Goal: Ask a question: Seek information or help from site administrators or community

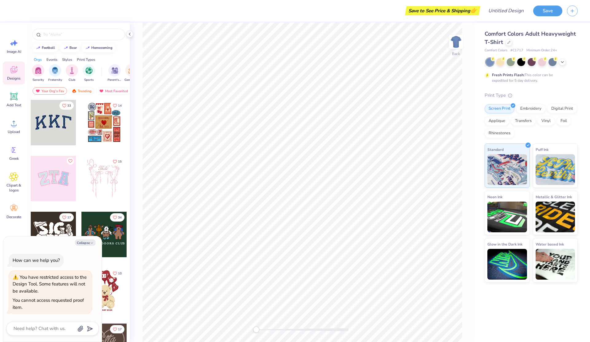
type textarea "x"
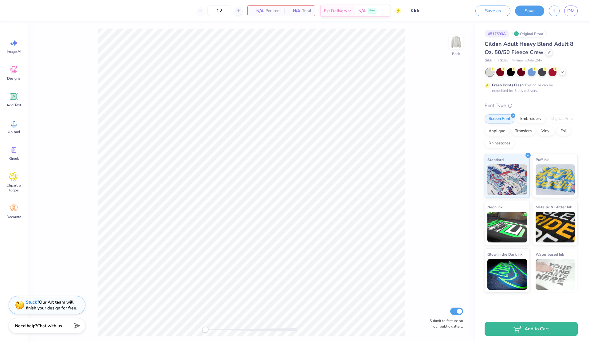
click at [435, 11] on input "Kkk" at bounding box center [436, 11] width 60 height 12
click at [434, 12] on input "Kkk" at bounding box center [436, 11] width 60 height 12
click at [417, 11] on input "Kkk" at bounding box center [436, 11] width 60 height 12
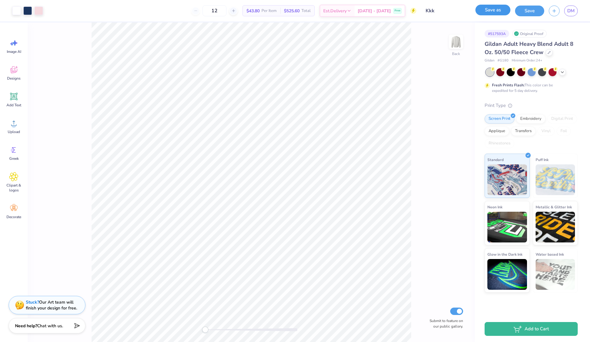
click at [498, 14] on button "Save as" at bounding box center [492, 10] width 35 height 11
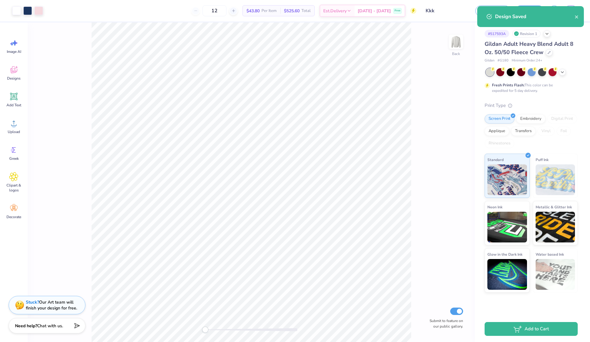
click at [580, 15] on div "Design Saved" at bounding box center [530, 16] width 107 height 21
click at [576, 15] on icon "close" at bounding box center [576, 16] width 4 height 5
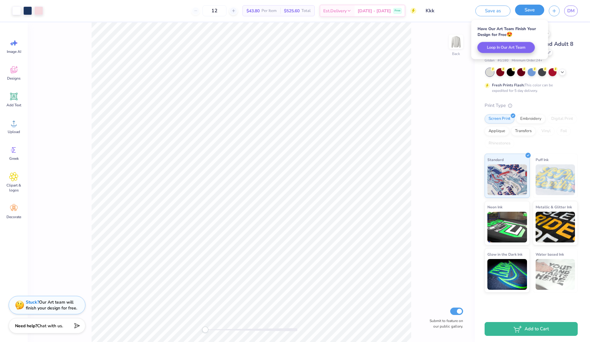
click at [533, 15] on button "Save" at bounding box center [529, 10] width 29 height 11
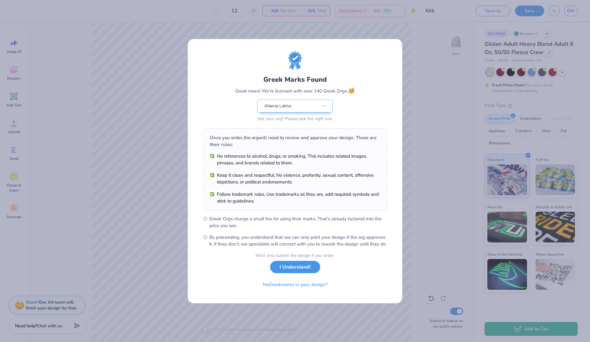
click at [291, 271] on button "I Understand!" at bounding box center [295, 267] width 50 height 13
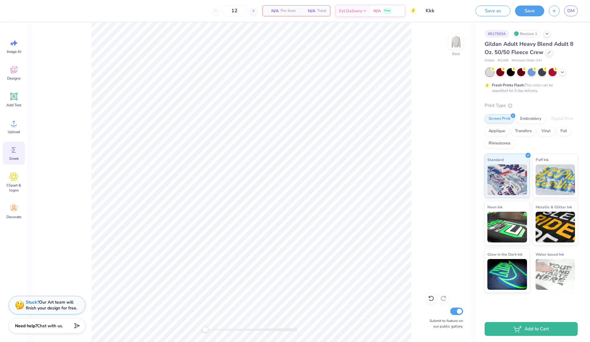
click at [14, 152] on icon at bounding box center [13, 149] width 9 height 9
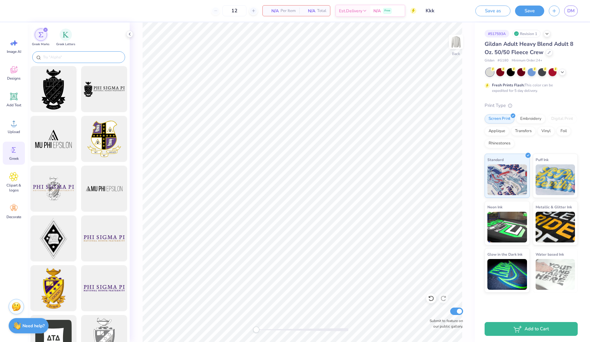
click at [87, 53] on div at bounding box center [78, 57] width 93 height 12
click at [87, 58] on input "text" at bounding box center [81, 57] width 79 height 6
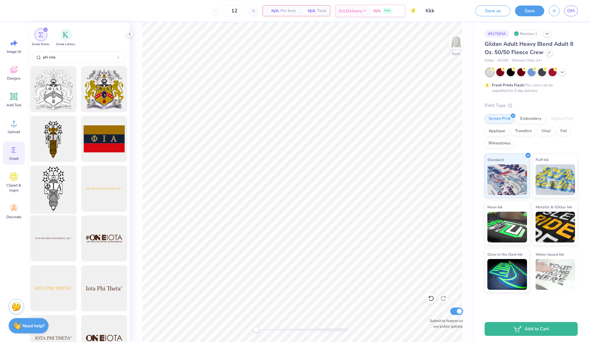
type input "phi iota"
drag, startPoint x: 66, startPoint y: 197, endPoint x: 53, endPoint y: 176, distance: 24.4
click at [53, 176] on div at bounding box center [53, 188] width 51 height 51
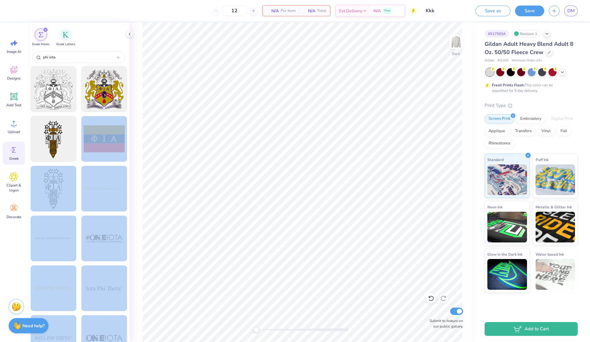
click at [359, 86] on div "12 N/A Per Item N/A Total Est. Delivery N/A Free Design Title Kkk Save as Save …" at bounding box center [295, 171] width 590 height 342
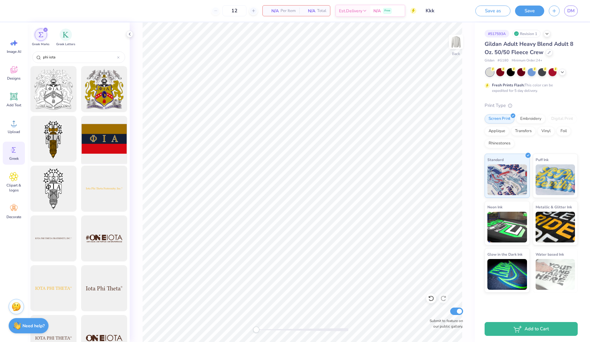
click at [107, 135] on div at bounding box center [104, 139] width 51 height 51
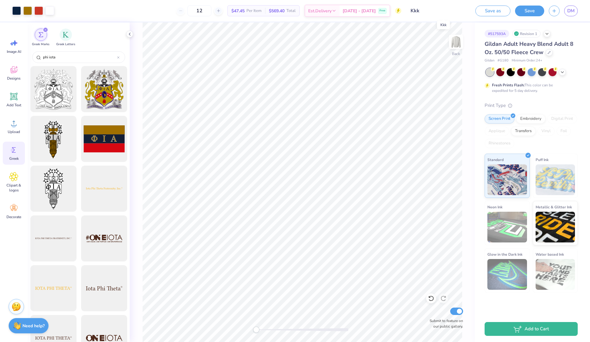
click at [435, 13] on input "Kkk" at bounding box center [436, 11] width 60 height 12
click at [443, 14] on input "Kkk" at bounding box center [436, 11] width 60 height 12
click at [416, 12] on input "Kkk" at bounding box center [436, 11] width 60 height 12
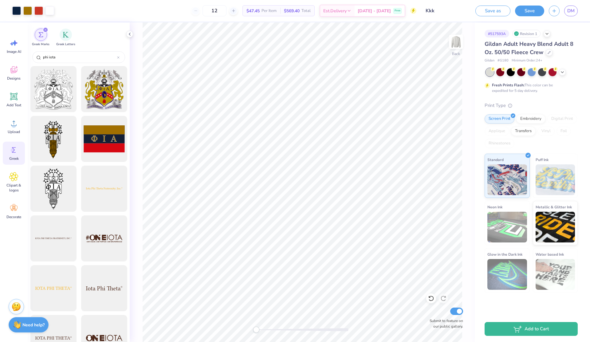
click at [19, 322] on img at bounding box center [17, 325] width 8 height 8
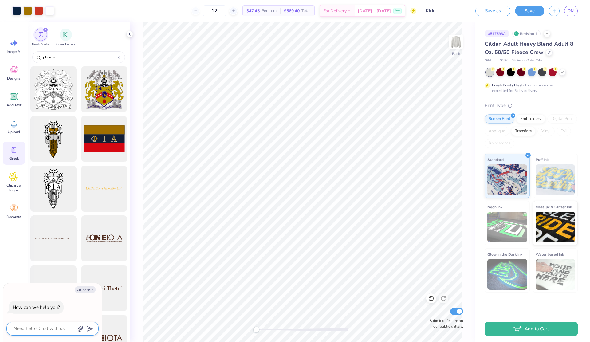
click at [38, 329] on textarea at bounding box center [44, 328] width 62 height 8
type textarea "h"
type textarea "x"
type textarea "ho"
type textarea "x"
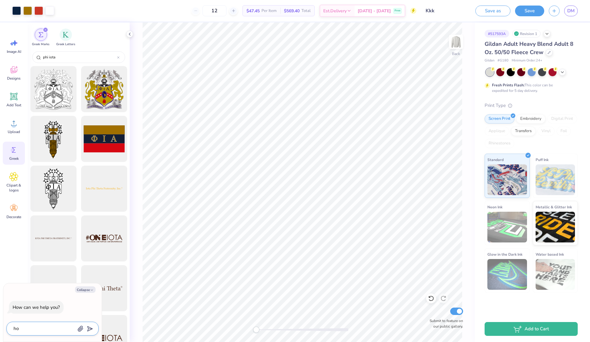
type textarea "how"
type textarea "x"
type textarea "how"
type textarea "x"
type textarea "how d"
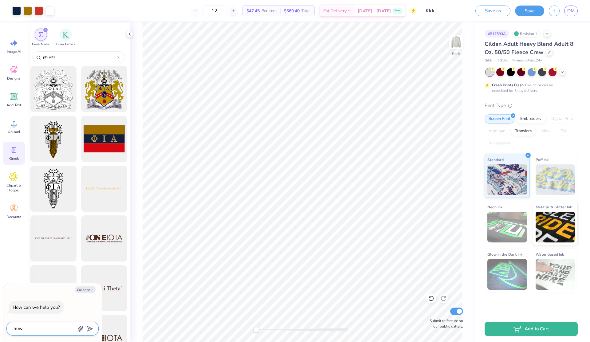
type textarea "x"
type textarea "how do"
type textarea "x"
type textarea "how do"
type textarea "x"
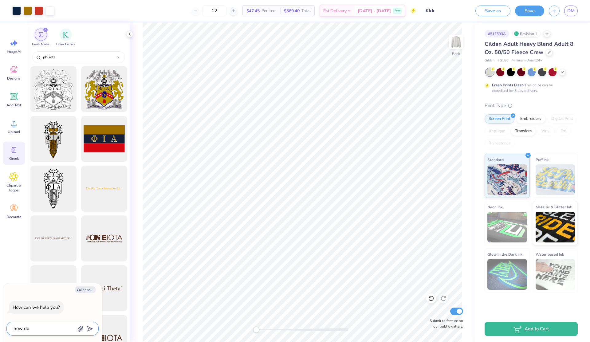
type textarea "how do i"
type textarea "x"
type textarea "how do i"
type textarea "x"
type textarea "how do i c"
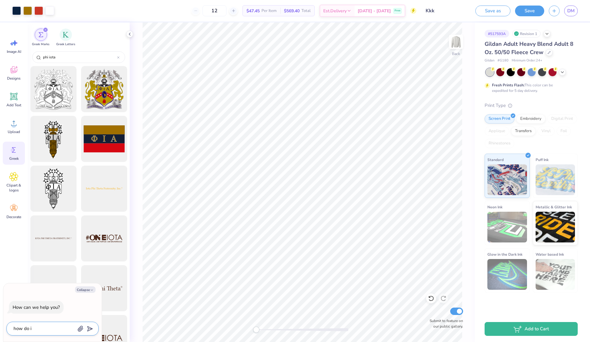
type textarea "x"
type textarea "how do i ch"
type textarea "x"
type textarea "how do i cha"
type textarea "x"
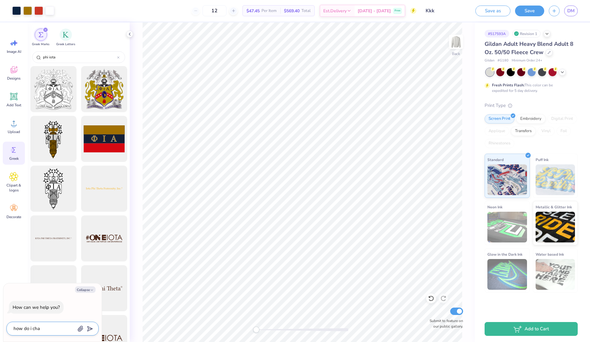
type textarea "how do i chan"
type textarea "x"
type textarea "how do i chang"
type textarea "x"
type textarea "how do i change"
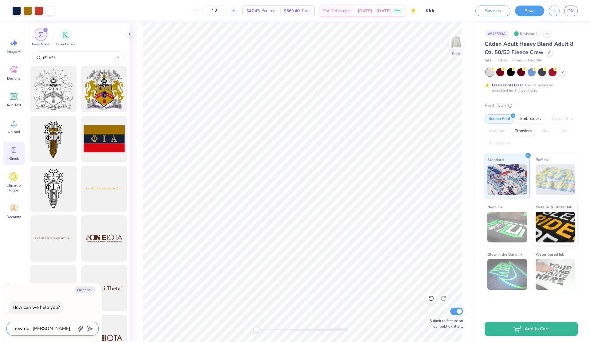
type textarea "x"
type textarea "how do i change"
type textarea "x"
type textarea "how do i change t"
type textarea "x"
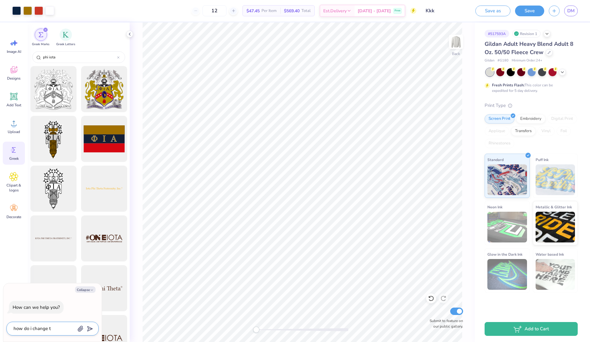
type textarea "how do i change th"
type textarea "x"
type textarea "how do i change the"
type textarea "x"
type textarea "how do i change the"
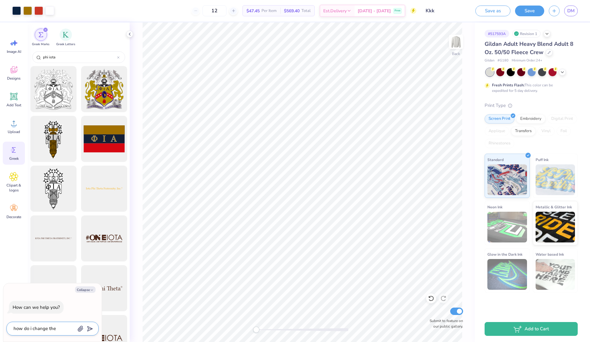
type textarea "x"
type textarea "how do i change the n"
type textarea "x"
type textarea "how do i change the na"
type textarea "x"
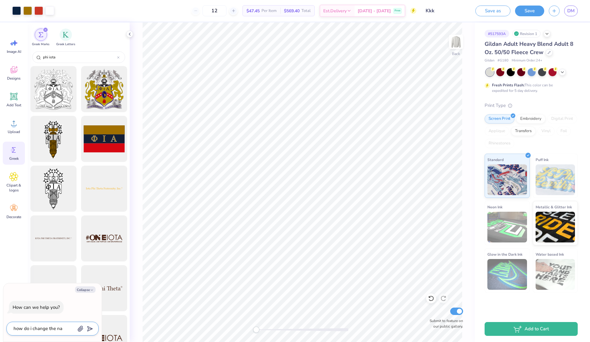
type textarea "how do i change the nam"
type textarea "x"
type textarea "how do i change the name"
type textarea "x"
type textarea "how do i change the name"
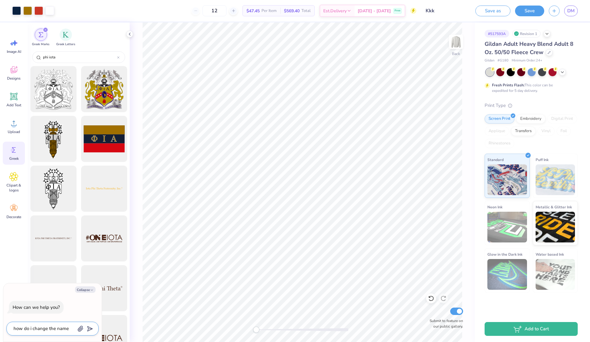
type textarea "x"
type textarea "how do i change the name o"
type textarea "x"
type textarea "how do i change the name of"
type textarea "x"
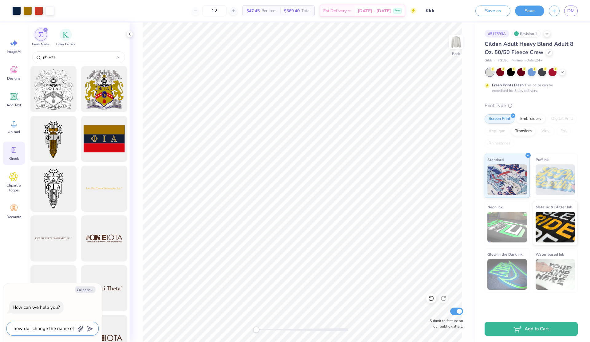
type textarea "how do i change the name of"
type textarea "x"
type textarea "how do i change the name of t"
type textarea "x"
type textarea "how do i change the name of th"
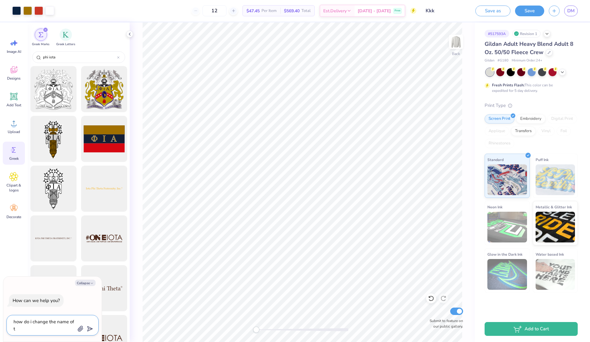
type textarea "x"
type textarea "how do i change the name of the"
type textarea "x"
type textarea "how do i change the name of the"
type textarea "x"
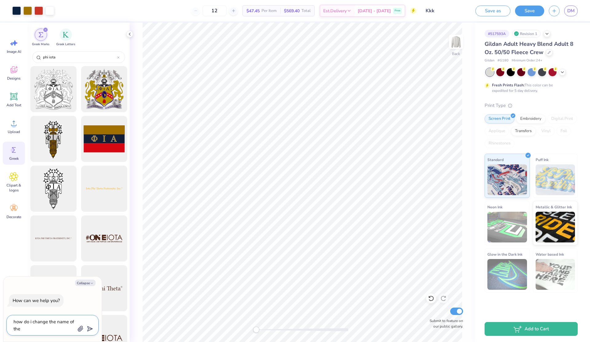
type textarea "how do i change the name of the d"
type textarea "x"
type textarea "how do i change the name of the de"
type textarea "x"
type textarea "how do i change the name of the des"
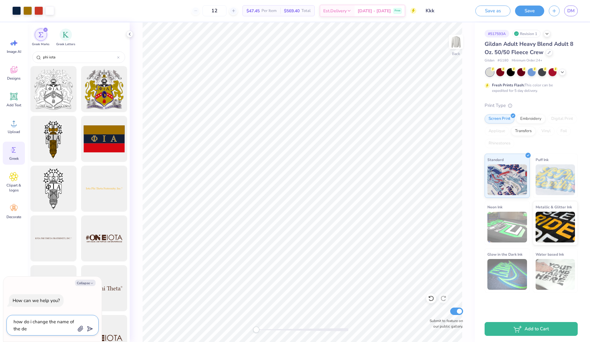
type textarea "x"
type textarea "how do i change the name of the desi"
type textarea "x"
type textarea "how do i change the name of the desig"
type textarea "x"
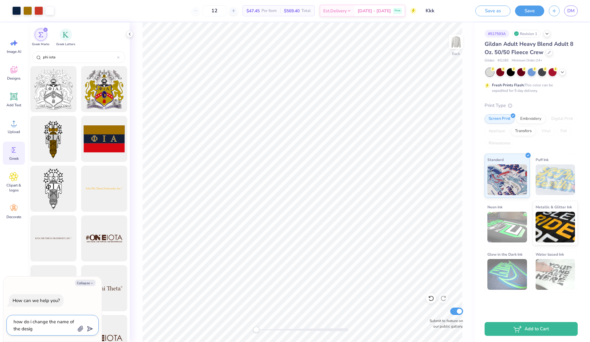
type textarea "how do i change the name of the design"
type textarea "x"
type textarea "how do i change the name of the design"
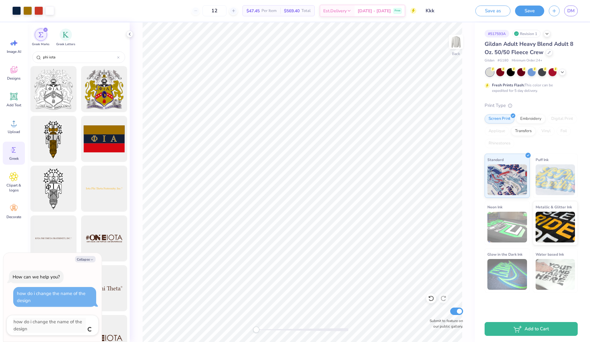
type textarea "x"
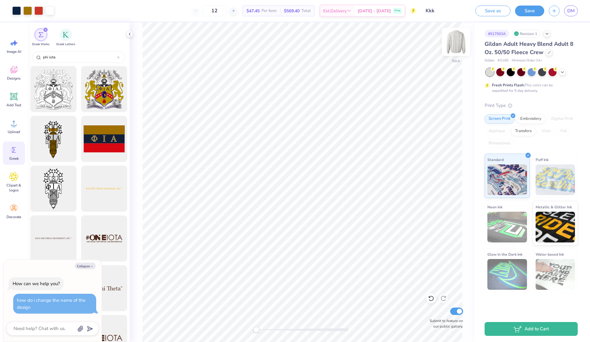
click at [453, 42] on img at bounding box center [455, 41] width 25 height 25
click at [453, 42] on img at bounding box center [456, 42] width 12 height 12
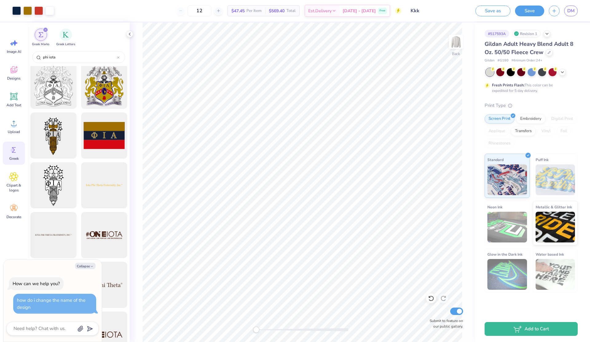
click at [437, 14] on input "Kkk" at bounding box center [436, 11] width 60 height 12
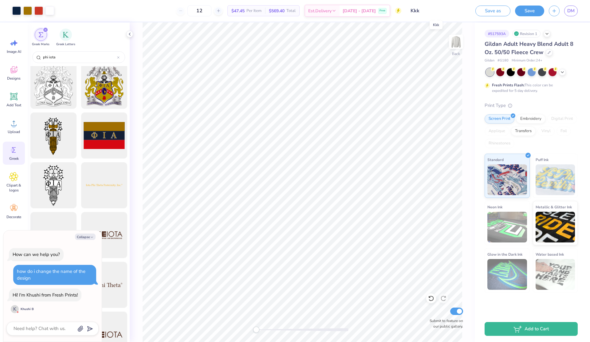
click at [422, 12] on input "Kkk" at bounding box center [436, 11] width 60 height 12
click at [46, 327] on textarea at bounding box center [44, 328] width 62 height 8
type textarea "x"
type textarea "h"
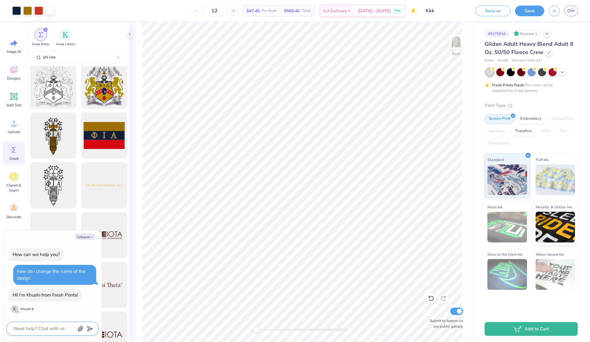
type textarea "x"
type textarea "he"
type textarea "x"
type textarea "hel"
type textarea "x"
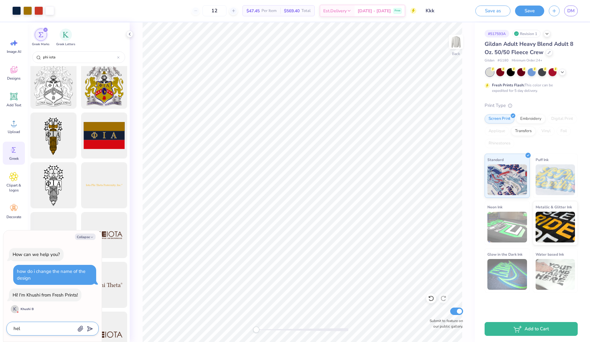
type textarea "hell"
type textarea "x"
type textarea "hello"
type textarea "x"
type textarea "hello"
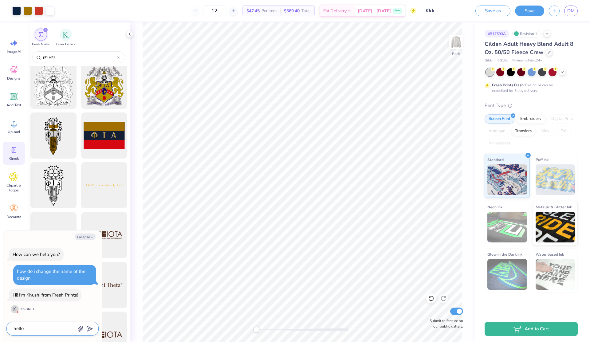
type textarea "x"
type textarea "hello K"
type textarea "x"
type textarea "hello Kh"
type textarea "x"
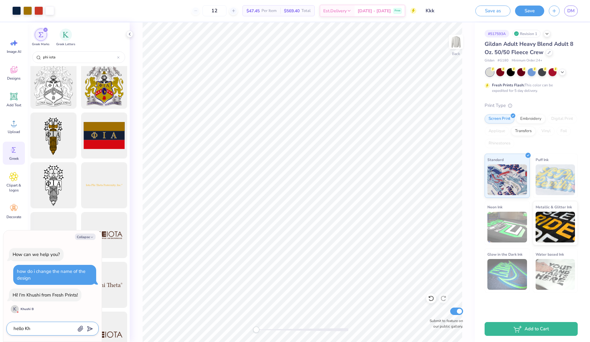
type textarea "hello Khu"
type textarea "x"
type textarea "hello Khus"
type textarea "x"
type textarea "hello Khush"
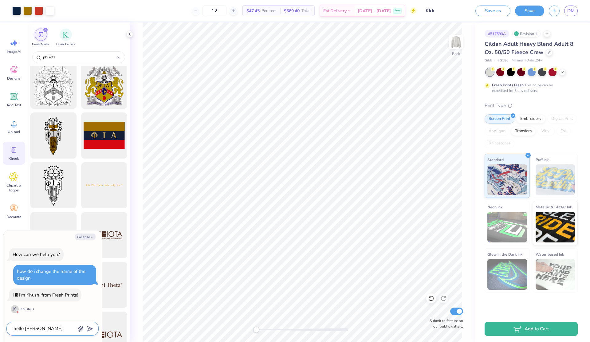
type textarea "x"
type textarea "hello Khushi"
type textarea "x"
type textarea "hello Khushi"
type textarea "x"
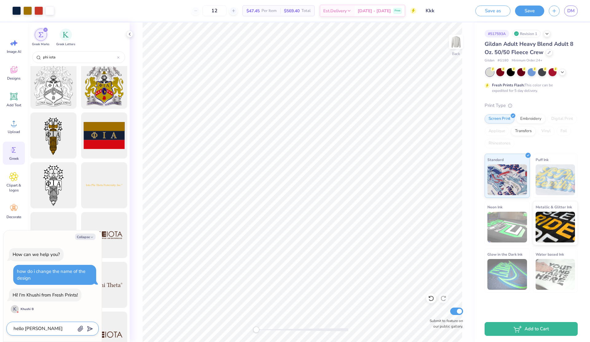
type textarea "hello Khushi"
type textarea "x"
type textarea "hello Khushi,"
type textarea "x"
type textarea "hello Khushi,"
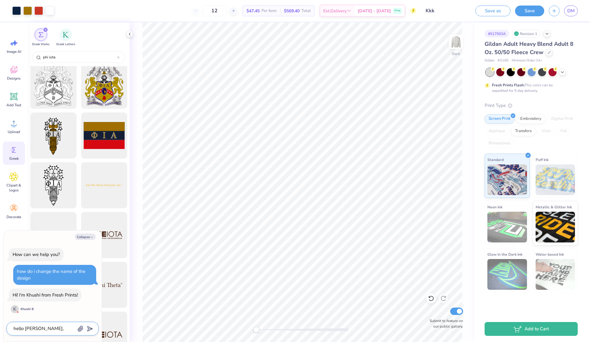
type textarea "x"
type textarea "hello Khushi, i"
type textarea "x"
type textarea "hello Khushi, is"
type textarea "x"
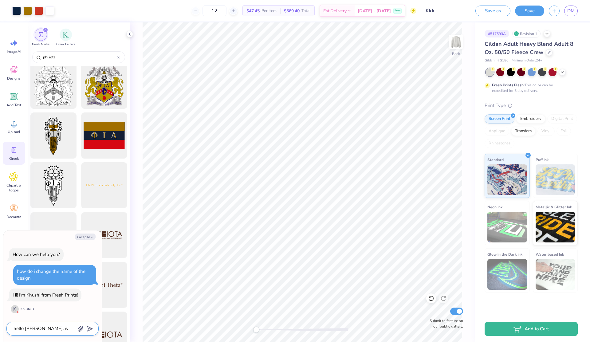
type textarea "hello Khushi, is"
type textarea "x"
type textarea "hello Khushi, is t"
type textarea "x"
type textarea "hello Khushi, is th"
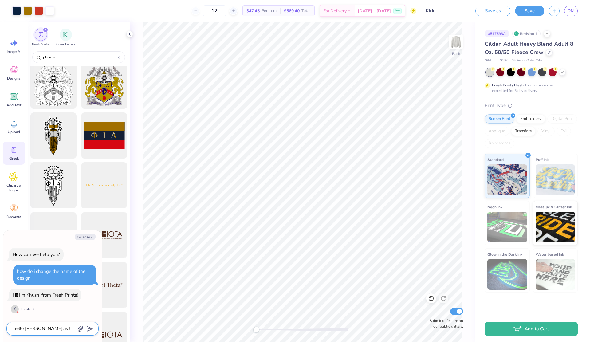
type textarea "x"
type textarea "hello Khushi, is the"
type textarea "x"
type textarea "hello Khushi, is ther"
type textarea "x"
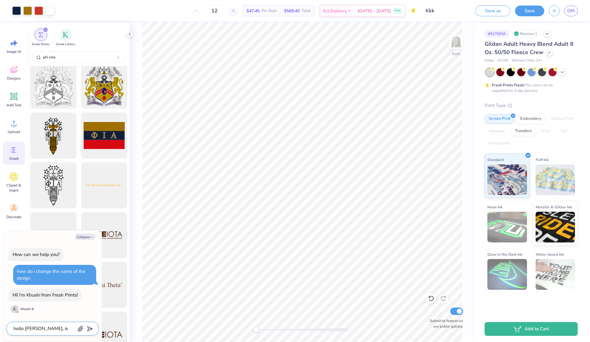
type textarea "hello Khushi, is there"
type textarea "x"
type textarea "hello Khushi, is there"
type textarea "x"
type textarea "hello Khushi, is there a"
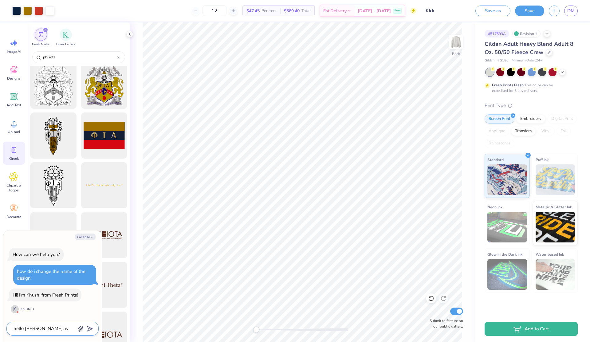
type textarea "x"
type textarea "hello Khushi, is there an"
type textarea "x"
type textarea "hello Khushi, is there any"
type textarea "x"
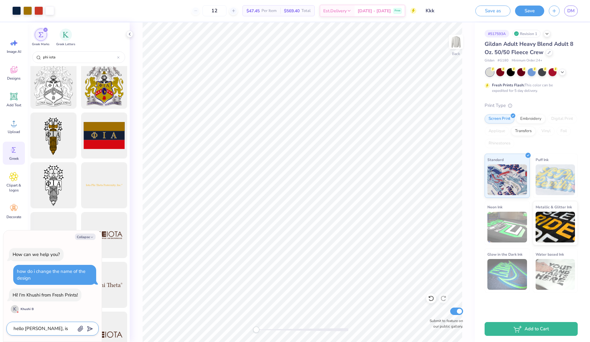
type textarea "hello Khushi, is there any"
type textarea "x"
type textarea "hello Khushi, is there any w"
type textarea "x"
type textarea "hello Khushi, is there any wa"
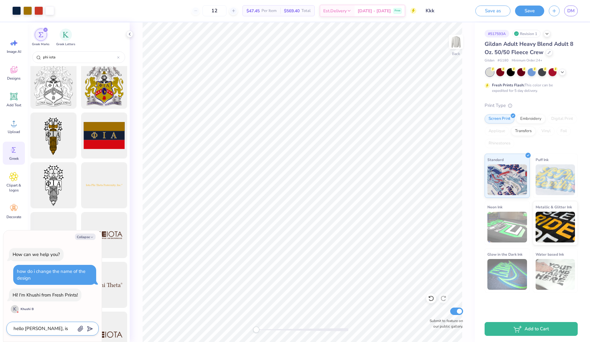
type textarea "x"
type textarea "hello Khushi, is there any way"
type textarea "x"
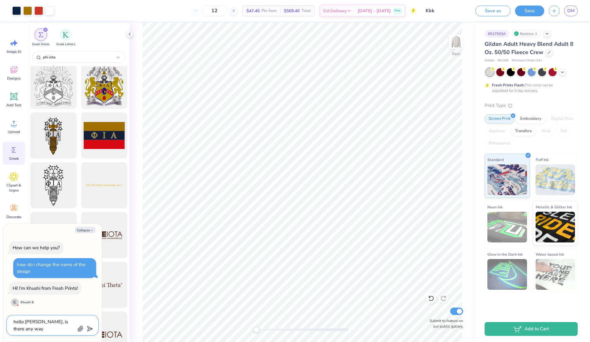
type textarea "hello Khushi, is there any way"
type textarea "x"
type textarea "hello Khushi, is there any way t"
type textarea "x"
type textarea "hello Khushi, is there any way to"
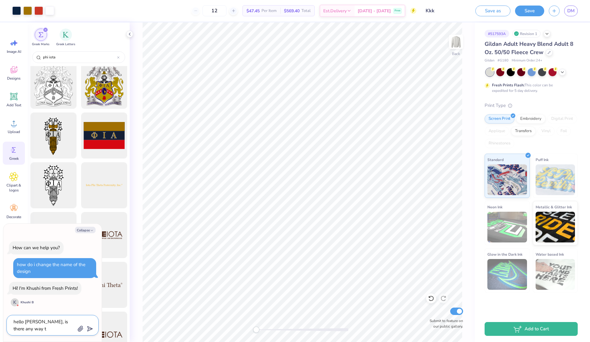
type textarea "x"
type textarea "hello Khushi, is there any way to"
type textarea "x"
type textarea "hello Khushi, is there any way to d"
type textarea "x"
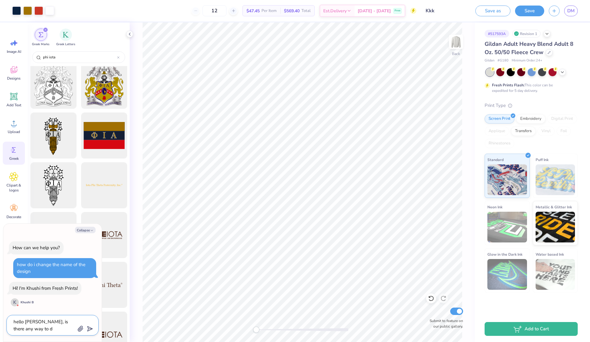
type textarea "hello Khushi, is there any way to de"
type textarea "x"
type textarea "hello Khushi, is there any way to del"
type textarea "x"
type textarea "hello Khushi, is there any way to dele"
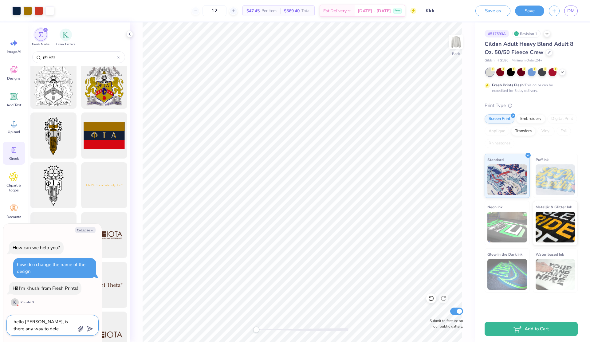
type textarea "x"
type textarea "hello Khushi, is there any way to delet"
type textarea "x"
type textarea "hello Khushi, is there any way to delete"
type textarea "x"
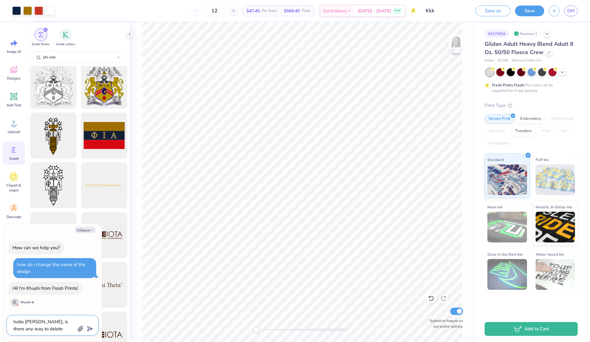
type textarea "hello Khushi, is there any way to delete"
type textarea "x"
type textarea "hello Khushi, is there any way to delete a"
type textarea "x"
type textarea "hello Khushi, is there any way to delete a"
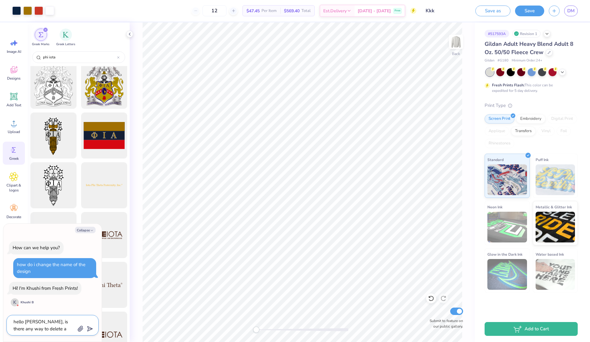
type textarea "x"
type textarea "hello Khushi, is there any way to delete a d"
type textarea "x"
type textarea "hello Khushi, is there any way to delete a de"
type textarea "x"
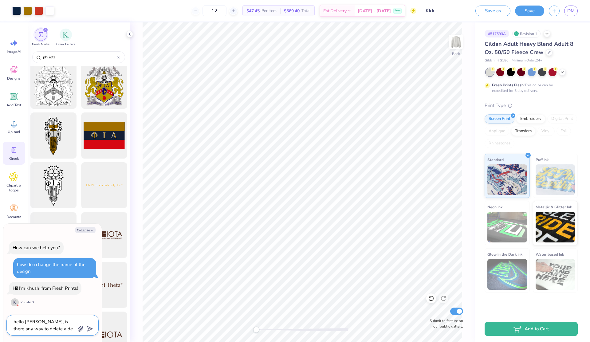
type textarea "hello Khushi, is there any way to delete a des"
type textarea "x"
type textarea "hello Khushi, is there any way to delete a desi"
type textarea "x"
type textarea "hello Khushi, is there any way to delete a desig"
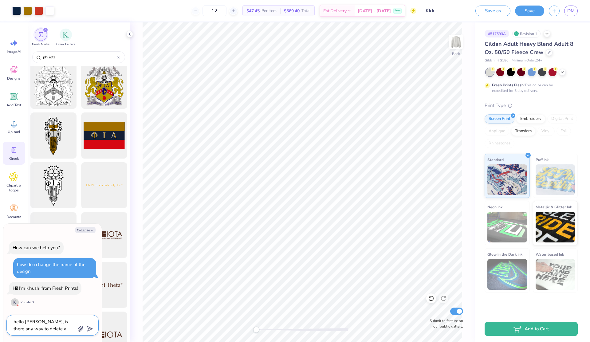
type textarea "x"
type textarea "hello Khushi, is there any way to delete a design"
type textarea "x"
type textarea "hello Khushi, is there any way to delete a design?"
type textarea "x"
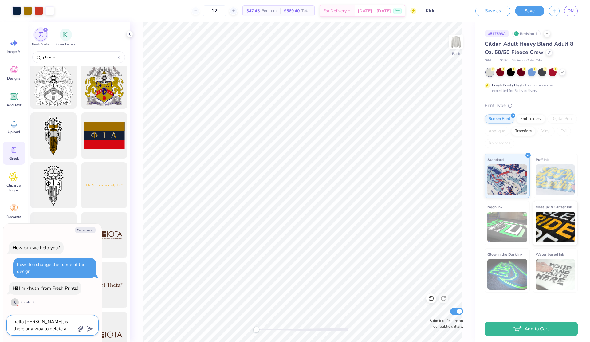
type textarea "hello Khushi, is there any way to delete a design?"
type textarea "x"
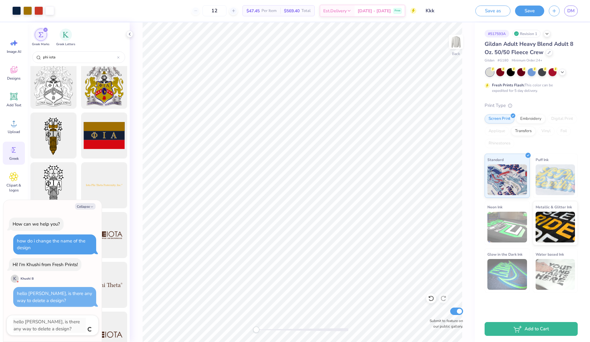
type textarea "x"
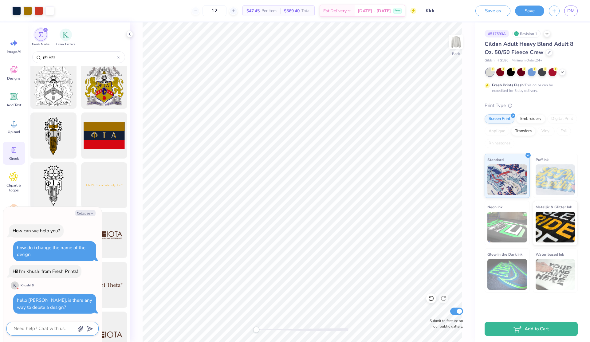
click at [60, 330] on textarea at bounding box center [44, 328] width 62 height 8
type textarea "o"
type textarea "x"
type textarea "or"
type textarea "x"
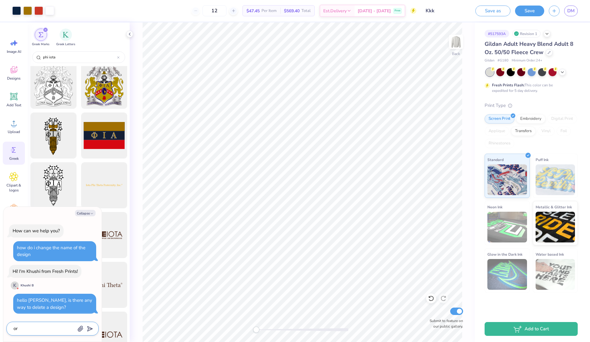
type textarea "or"
type textarea "x"
type textarea "or a"
type textarea "x"
type textarea "or at"
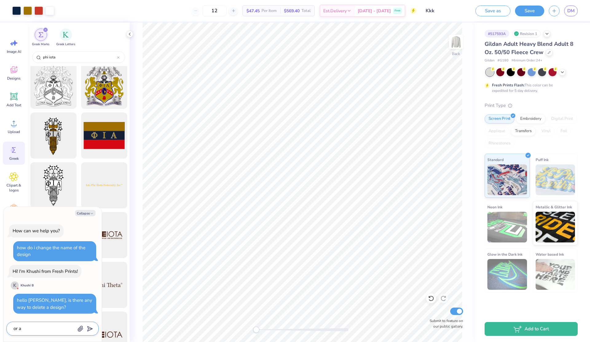
type textarea "x"
type textarea "or at"
click at [25, 329] on textarea "or at ,east rename a design" at bounding box center [44, 328] width 62 height 8
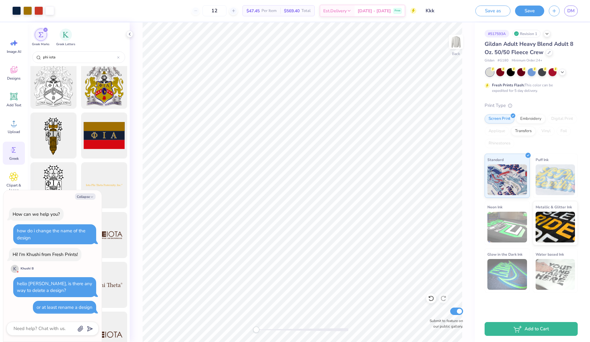
scroll to position [17, 0]
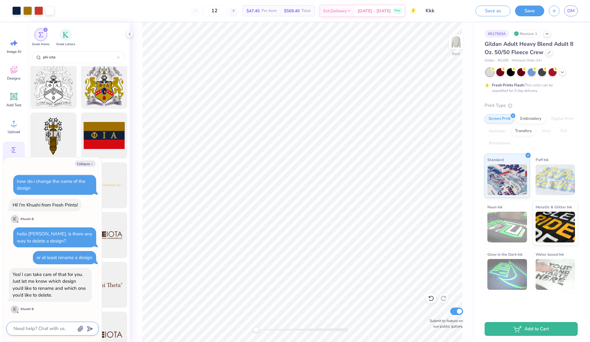
click at [52, 327] on textarea at bounding box center [44, 328] width 62 height 8
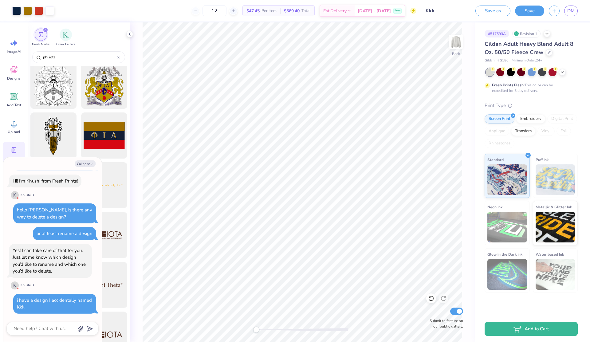
scroll to position [41, 0]
click at [23, 334] on div at bounding box center [52, 329] width 92 height 14
click at [25, 330] on textarea at bounding box center [44, 328] width 62 height 8
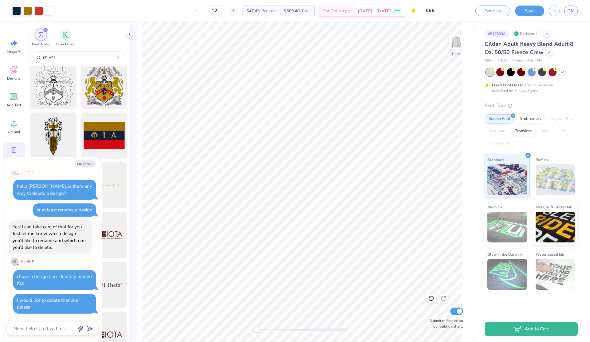
scroll to position [64, 0]
click at [573, 9] on span "DM" at bounding box center [570, 10] width 7 height 7
click at [43, 329] on textarea at bounding box center [44, 328] width 62 height 8
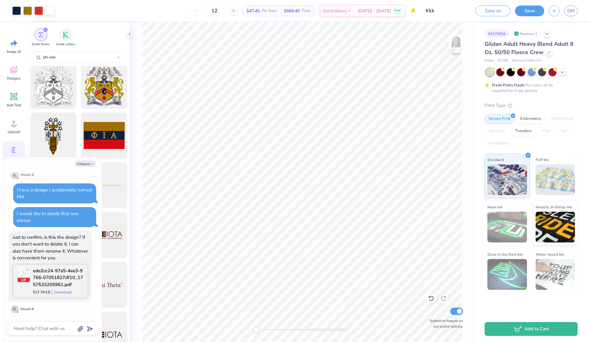
click at [27, 276] on icon at bounding box center [24, 274] width 12 height 15
click at [50, 279] on div "ede2cc24-97a5-4ee3-9766-07051827df10_1757533205961.pdf" at bounding box center [58, 277] width 50 height 21
click at [61, 294] on link "Download" at bounding box center [63, 292] width 18 height 5
click at [49, 334] on div at bounding box center [52, 329] width 92 height 14
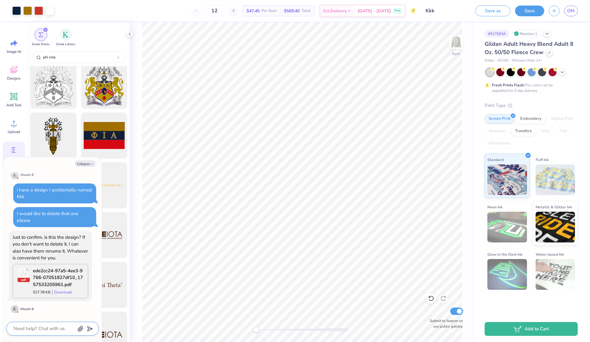
click at [50, 330] on textarea at bounding box center [44, 328] width 62 height 8
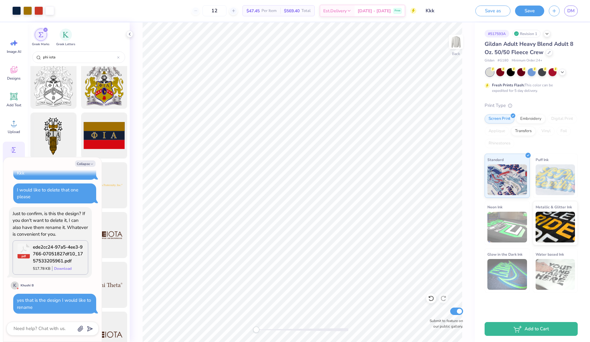
scroll to position [253, 0]
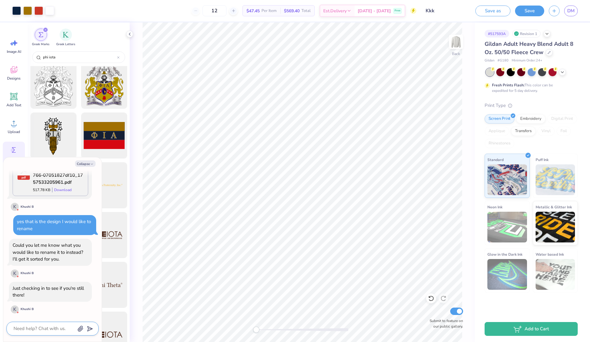
click at [58, 326] on textarea at bounding box center [44, 328] width 62 height 8
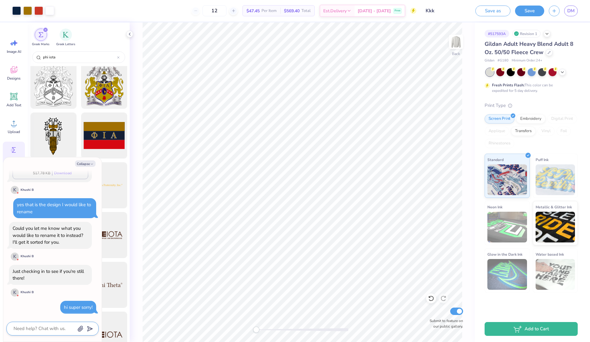
click at [43, 331] on textarea at bounding box center [44, 328] width 62 height 8
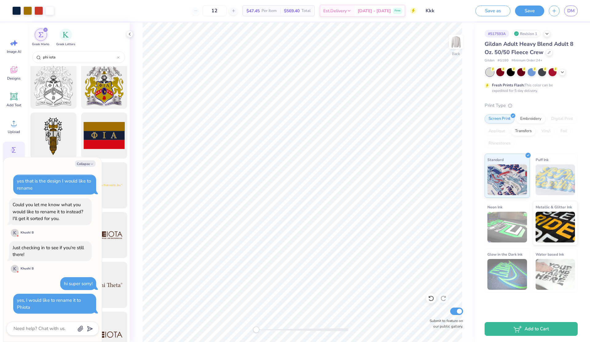
scroll to position [350, 0]
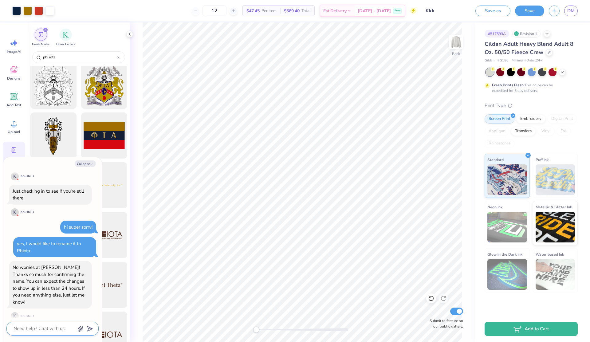
click at [61, 326] on textarea at bounding box center [44, 328] width 62 height 8
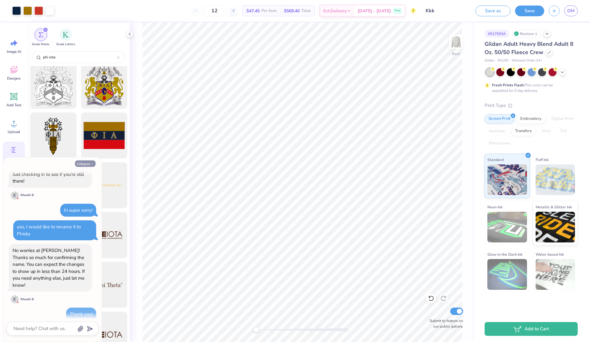
click at [90, 162] on button "Collapse" at bounding box center [85, 163] width 21 height 6
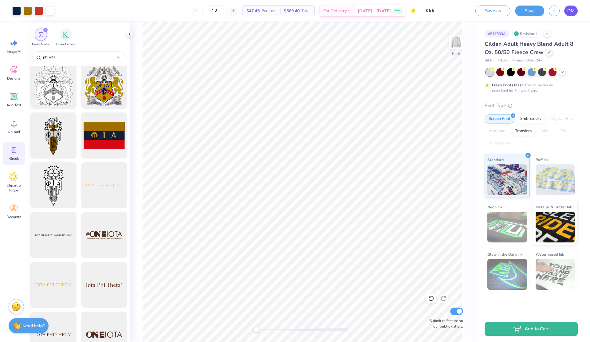
click at [568, 12] on span "DM" at bounding box center [570, 10] width 7 height 7
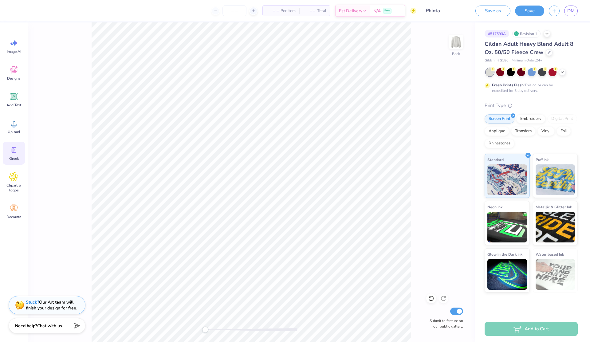
click at [12, 152] on icon at bounding box center [14, 150] width 4 height 6
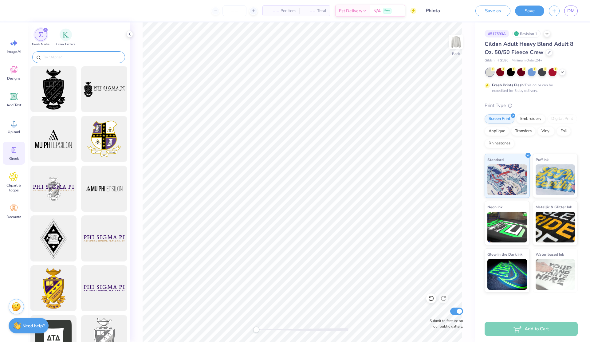
click at [94, 52] on div at bounding box center [78, 57] width 93 height 12
click at [91, 54] on input "text" at bounding box center [81, 57] width 79 height 6
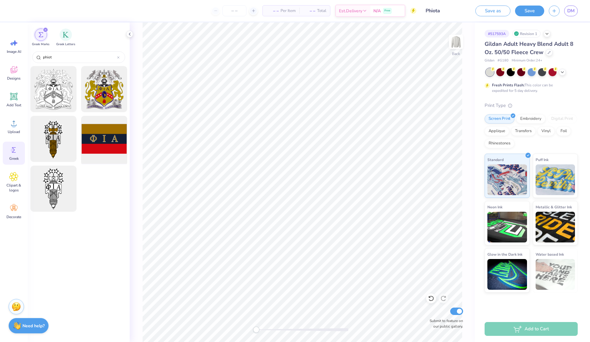
type input "phiot"
click at [100, 153] on div at bounding box center [104, 139] width 51 height 51
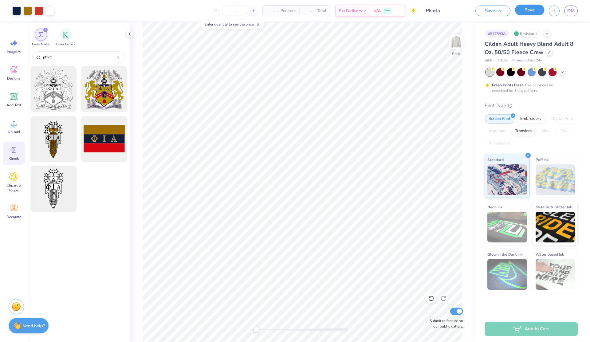
click at [520, 6] on button "Save" at bounding box center [529, 10] width 29 height 11
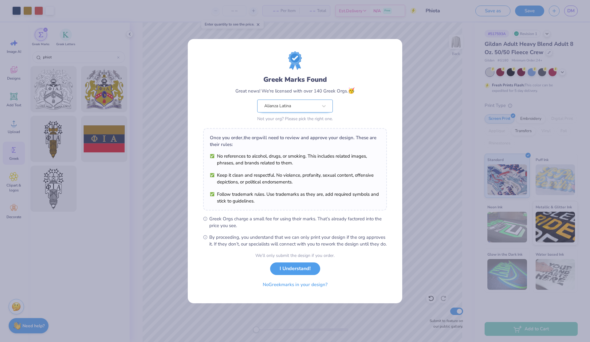
click at [295, 101] on div "Alianza Latina" at bounding box center [291, 106] width 55 height 12
click at [346, 102] on div "Greek Marks Found Great news! We're licensed with over 140 Greek Orgs. 🥳 Alianz…" at bounding box center [294, 99] width 119 height 49
click at [408, 247] on div "Greek Marks Found Great news! We're licensed with over 140 Greek Orgs. 🥳 Alianz…" at bounding box center [295, 171] width 590 height 342
click at [373, 39] on div "Greek Marks Found Great news! We're licensed with over 140 Greek Orgs. 🥳 Alianz…" at bounding box center [295, 171] width 214 height 264
